Goal: Entertainment & Leisure: Consume media (video, audio)

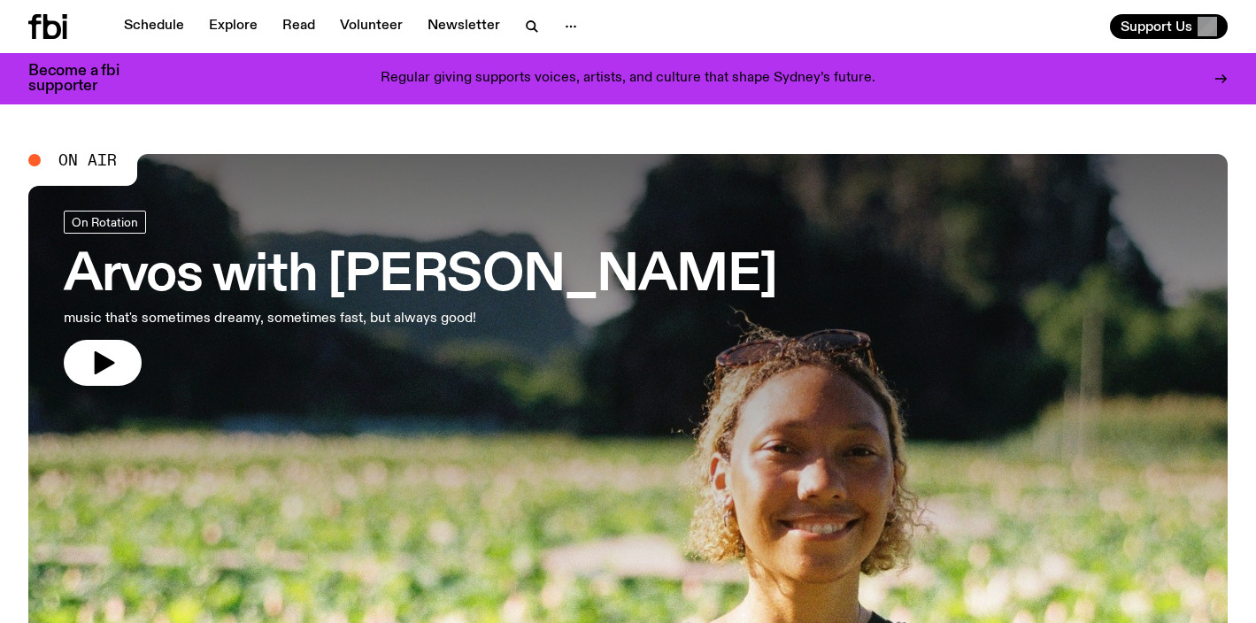
scroll to position [6, 0]
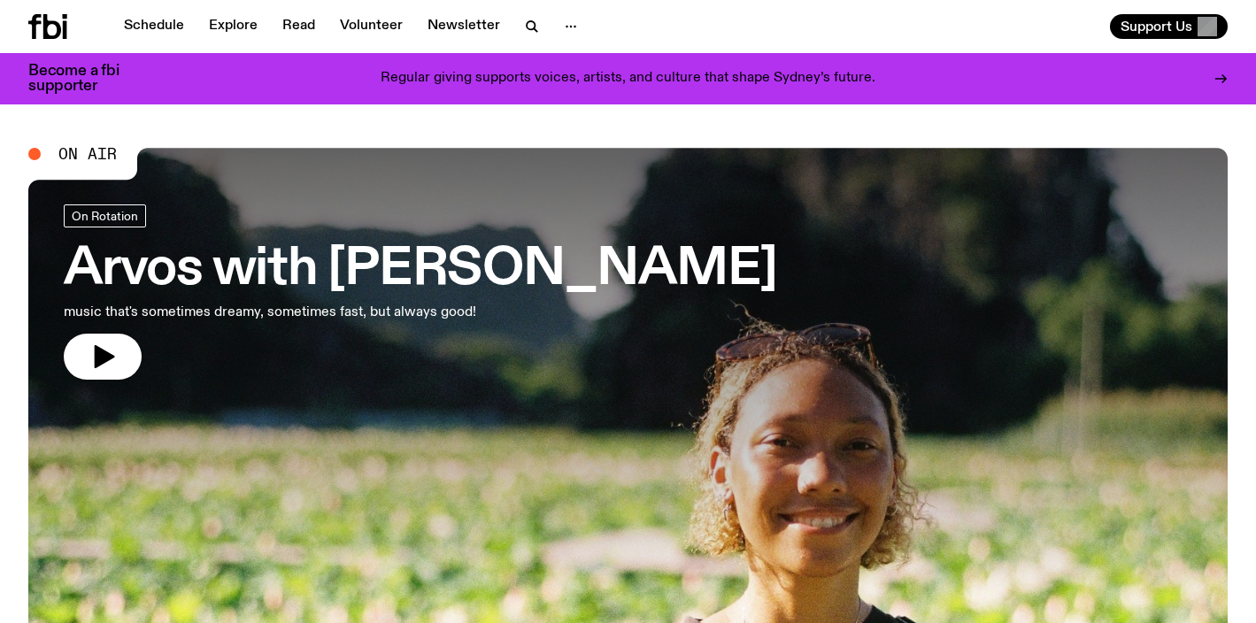
click at [211, 263] on h3 "Arvos with Bri Kennedy" at bounding box center [420, 270] width 713 height 50
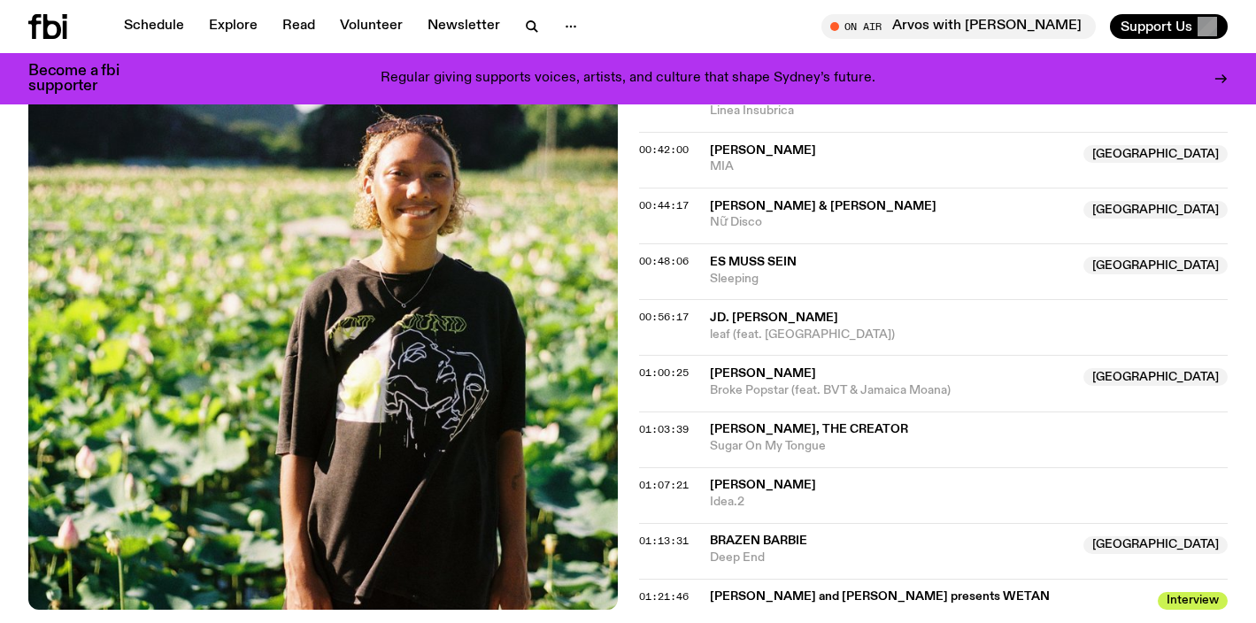
scroll to position [1012, 0]
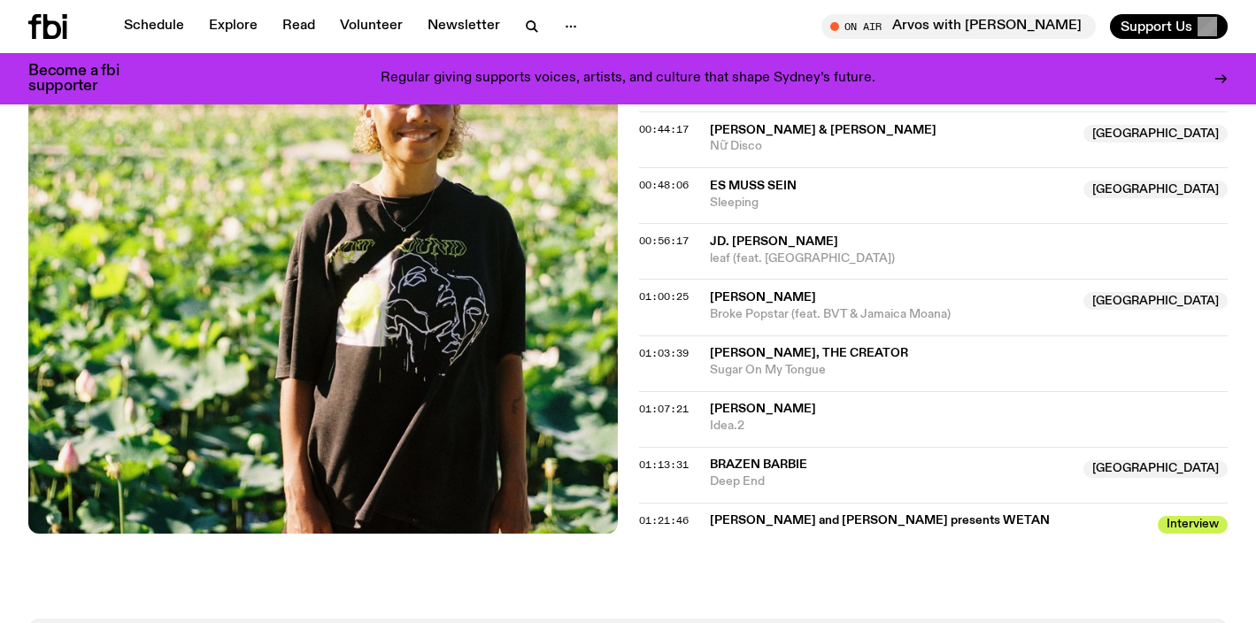
scroll to position [1068, 0]
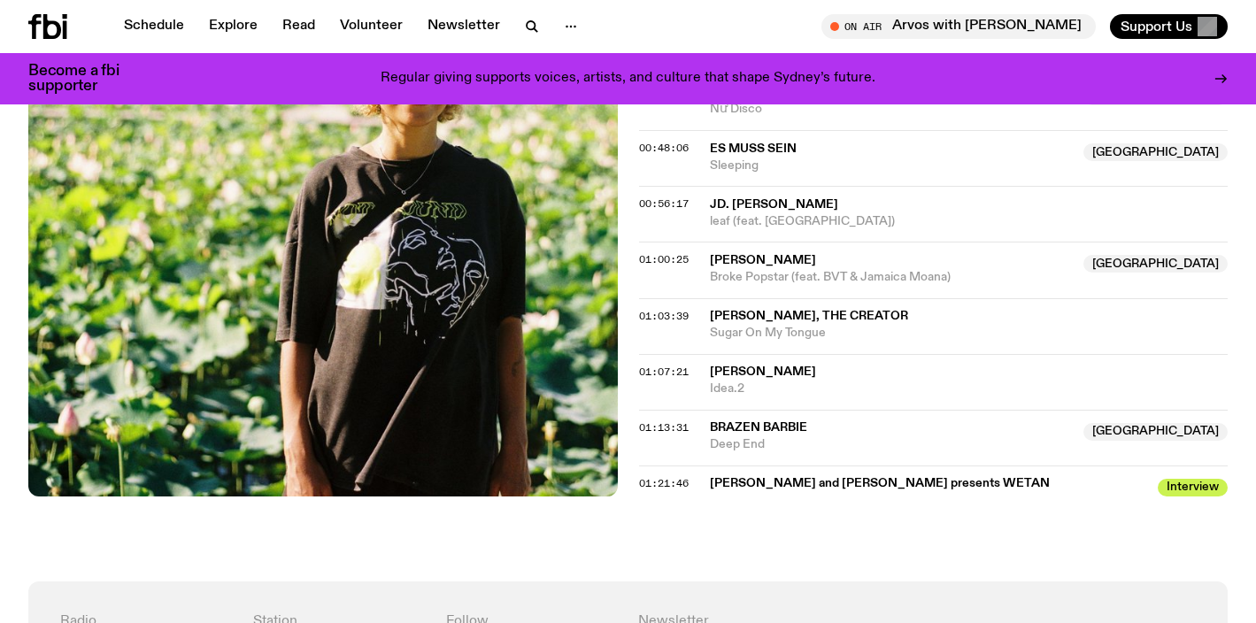
scroll to position [1106, 0]
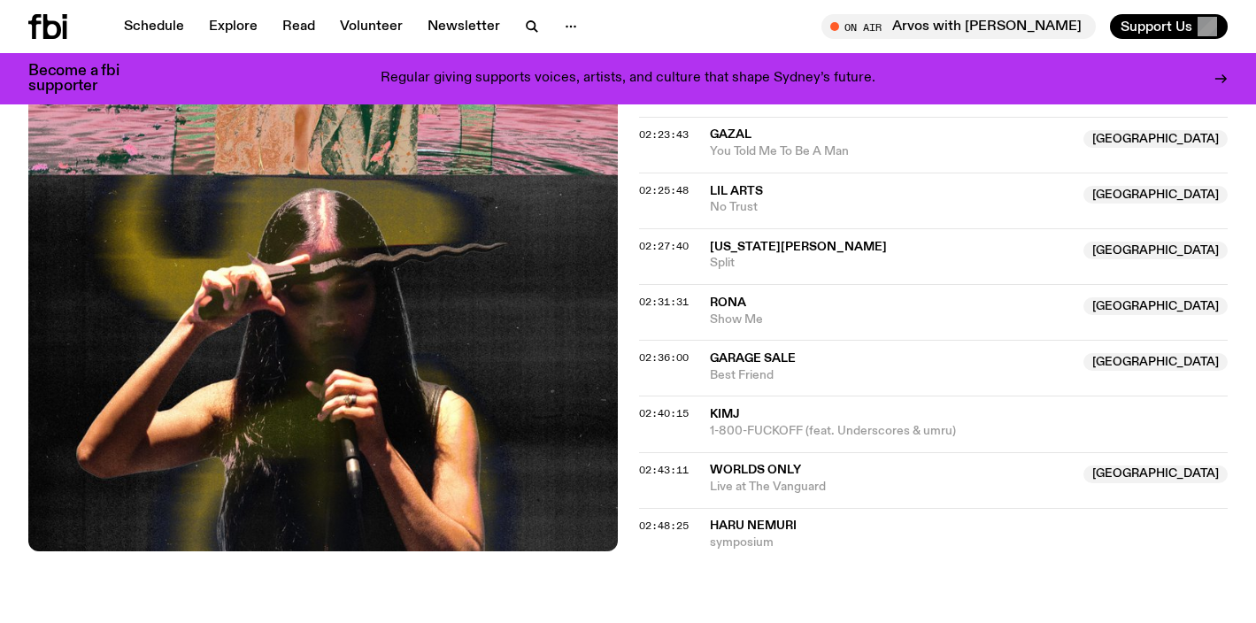
scroll to position [2107, 0]
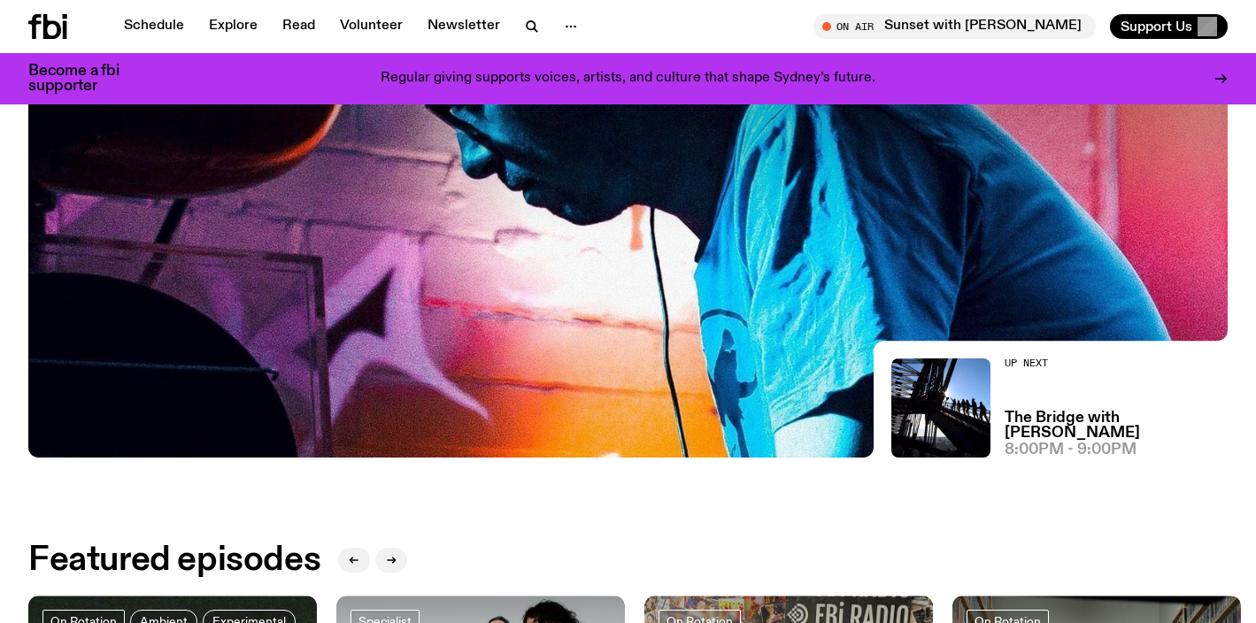
scroll to position [526, 0]
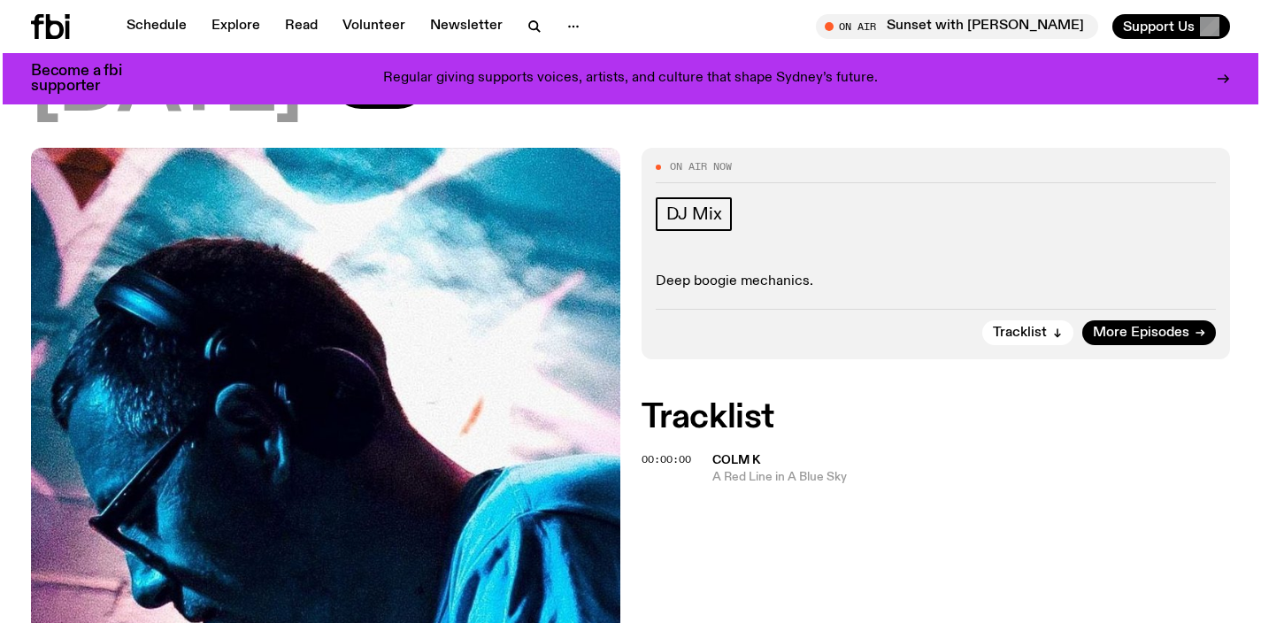
scroll to position [201, 0]
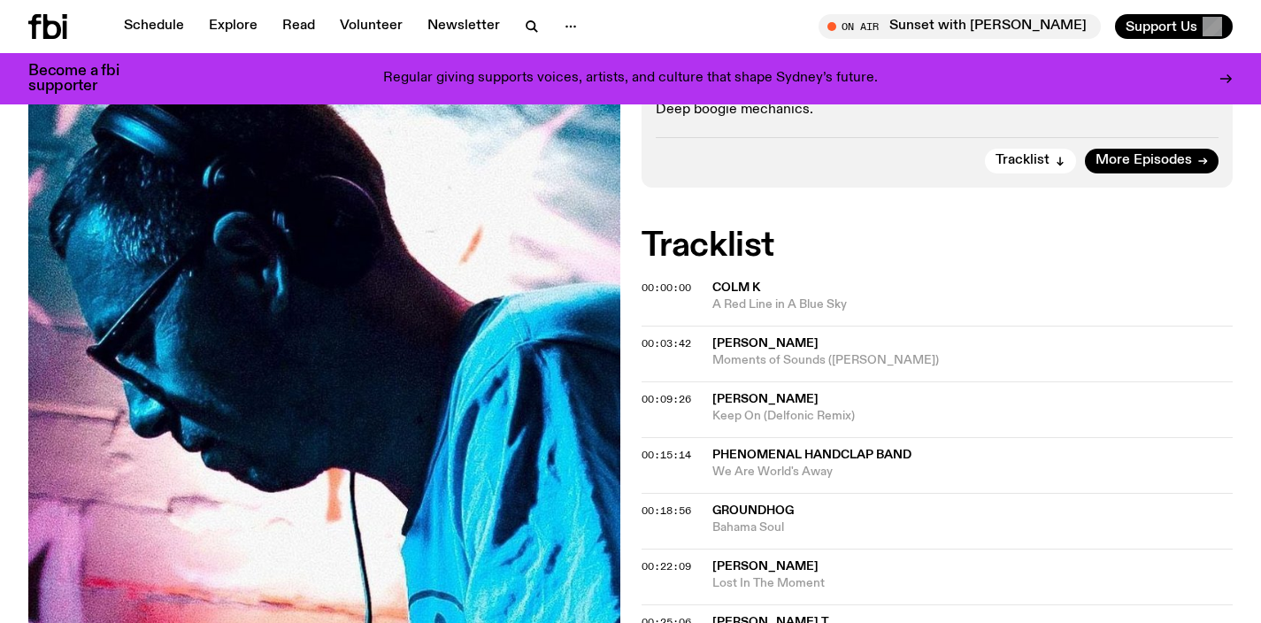
scroll to position [365, 0]
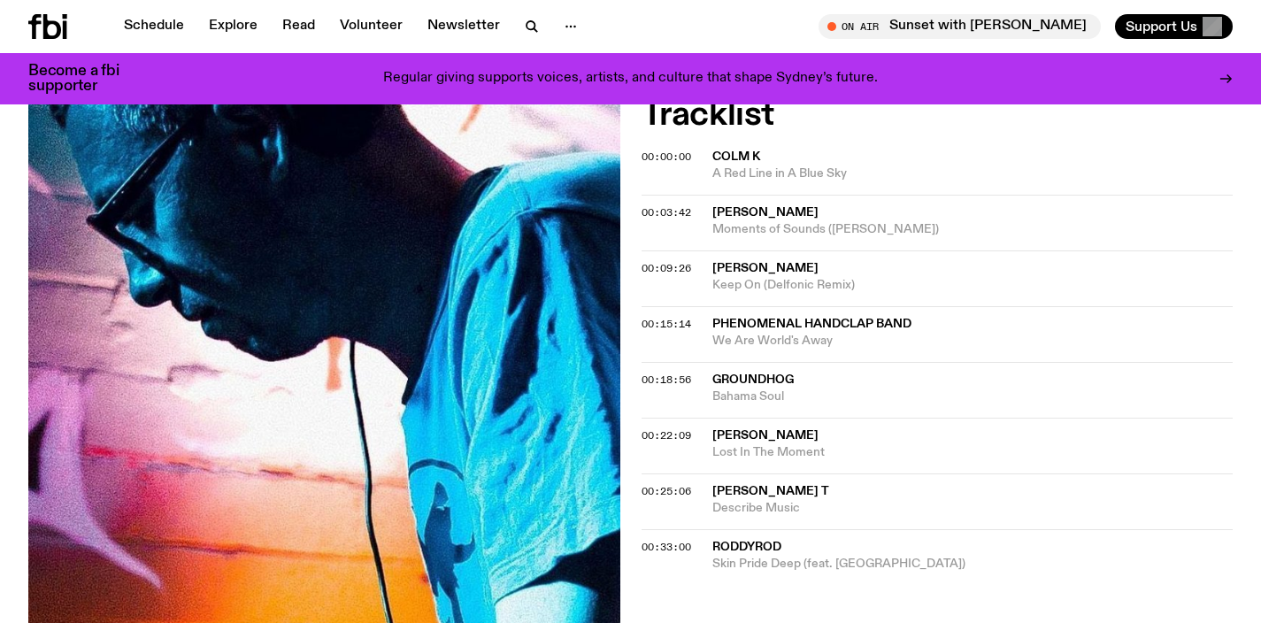
scroll to position [584, 0]
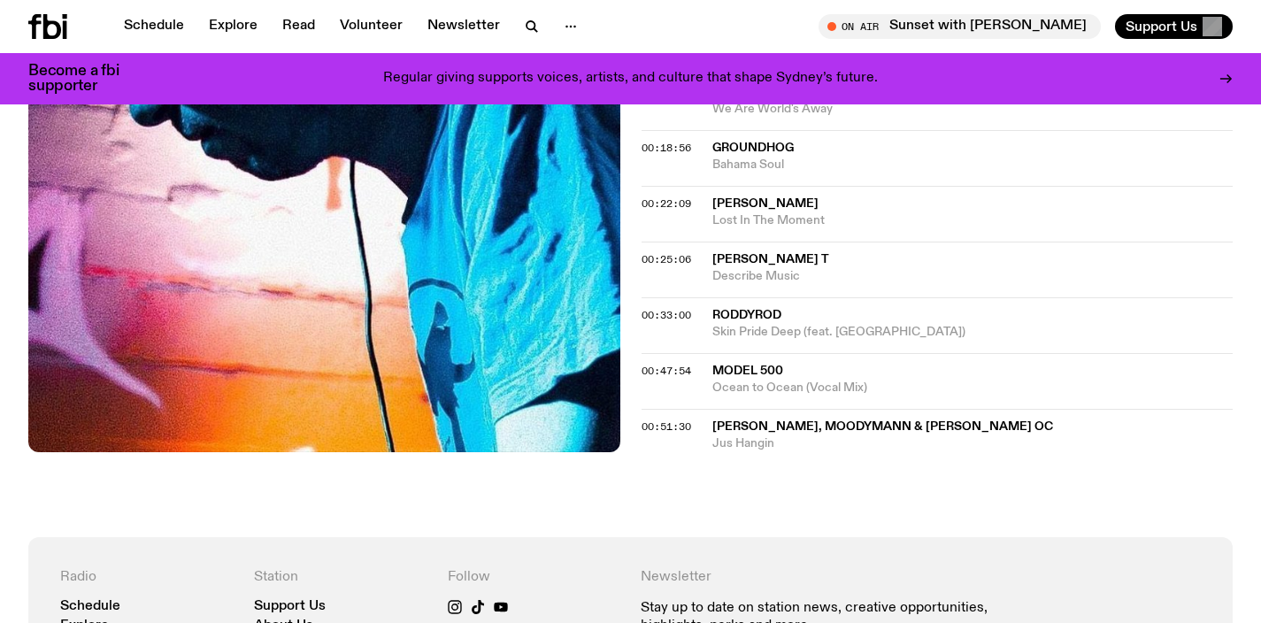
scroll to position [695, 0]
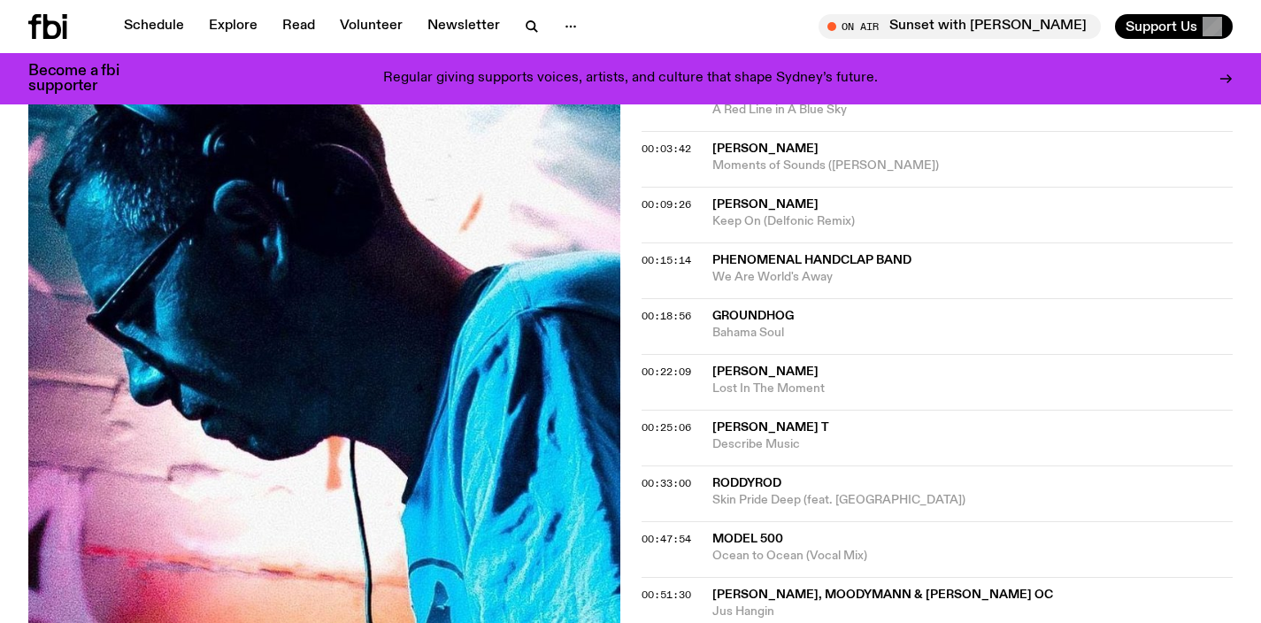
scroll to position [774, 0]
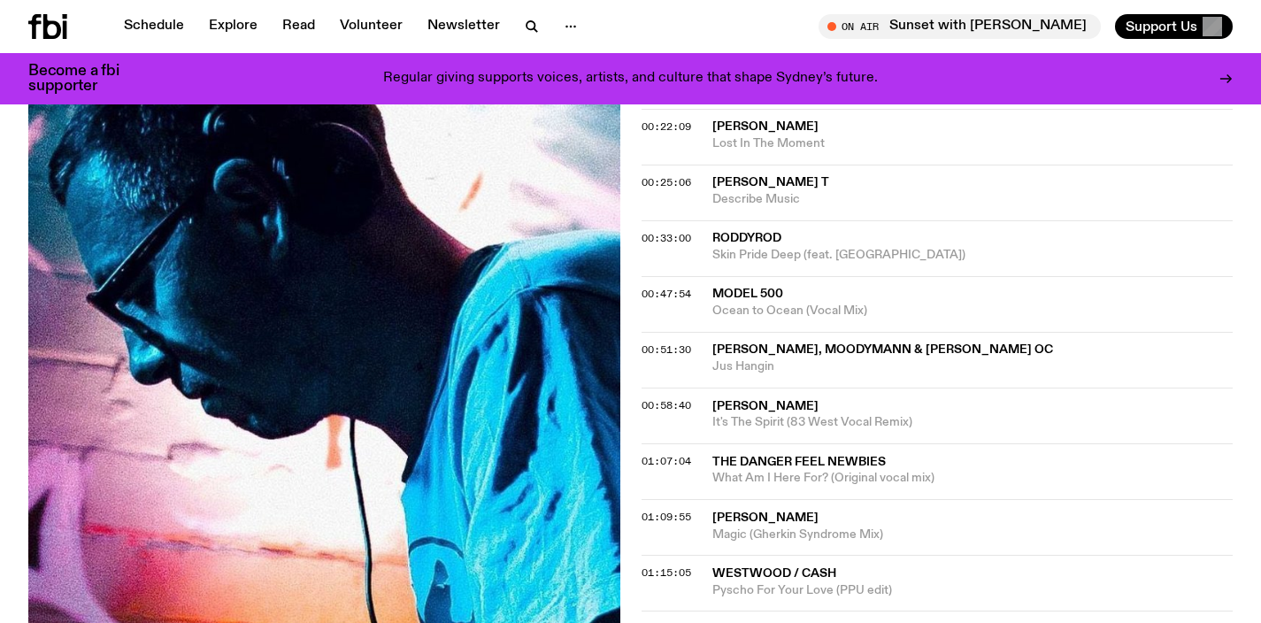
scroll to position [947, 0]
